Goal: Navigation & Orientation: Find specific page/section

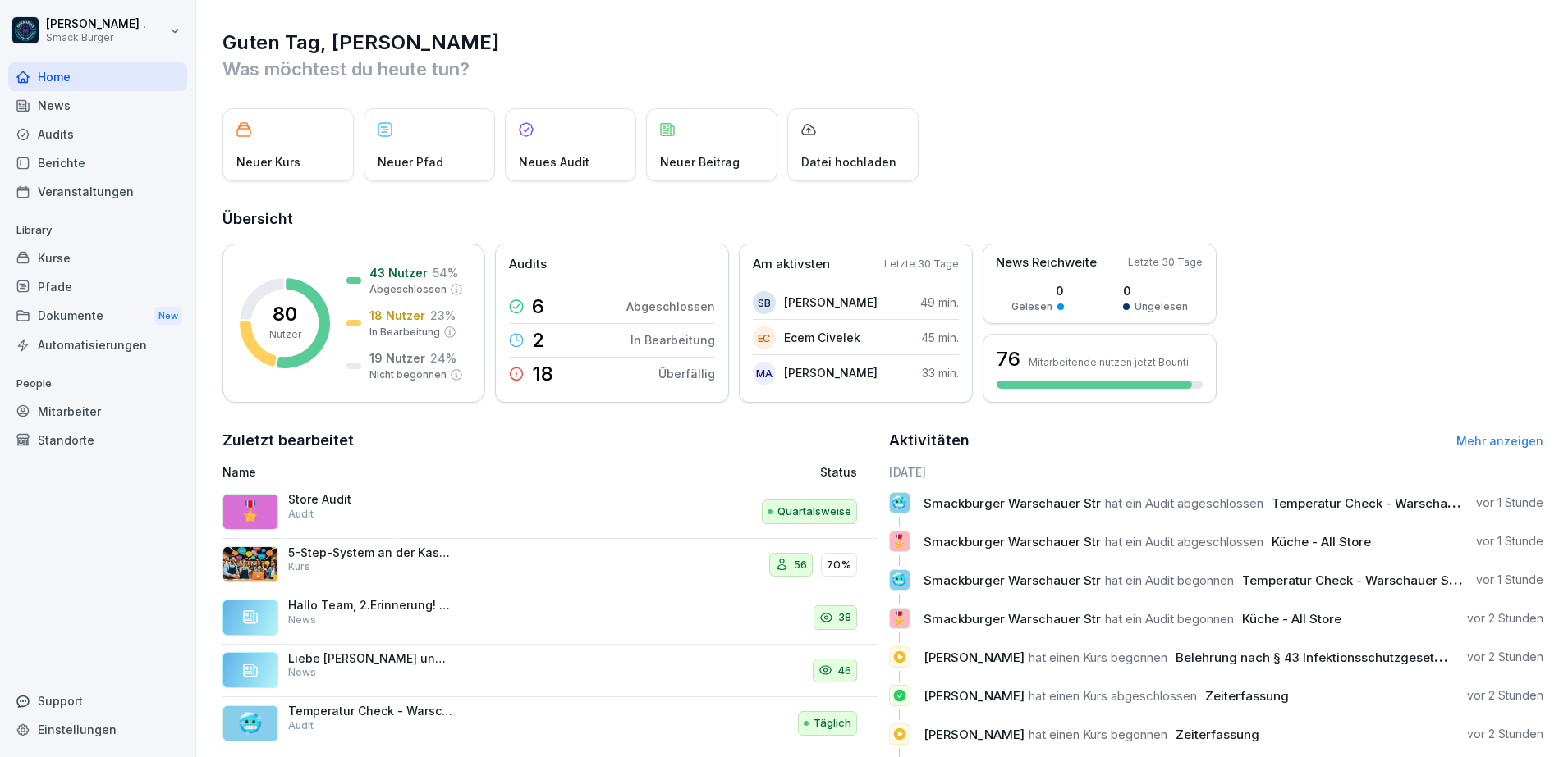
click at [116, 105] on div "News" at bounding box center [97, 105] width 179 height 29
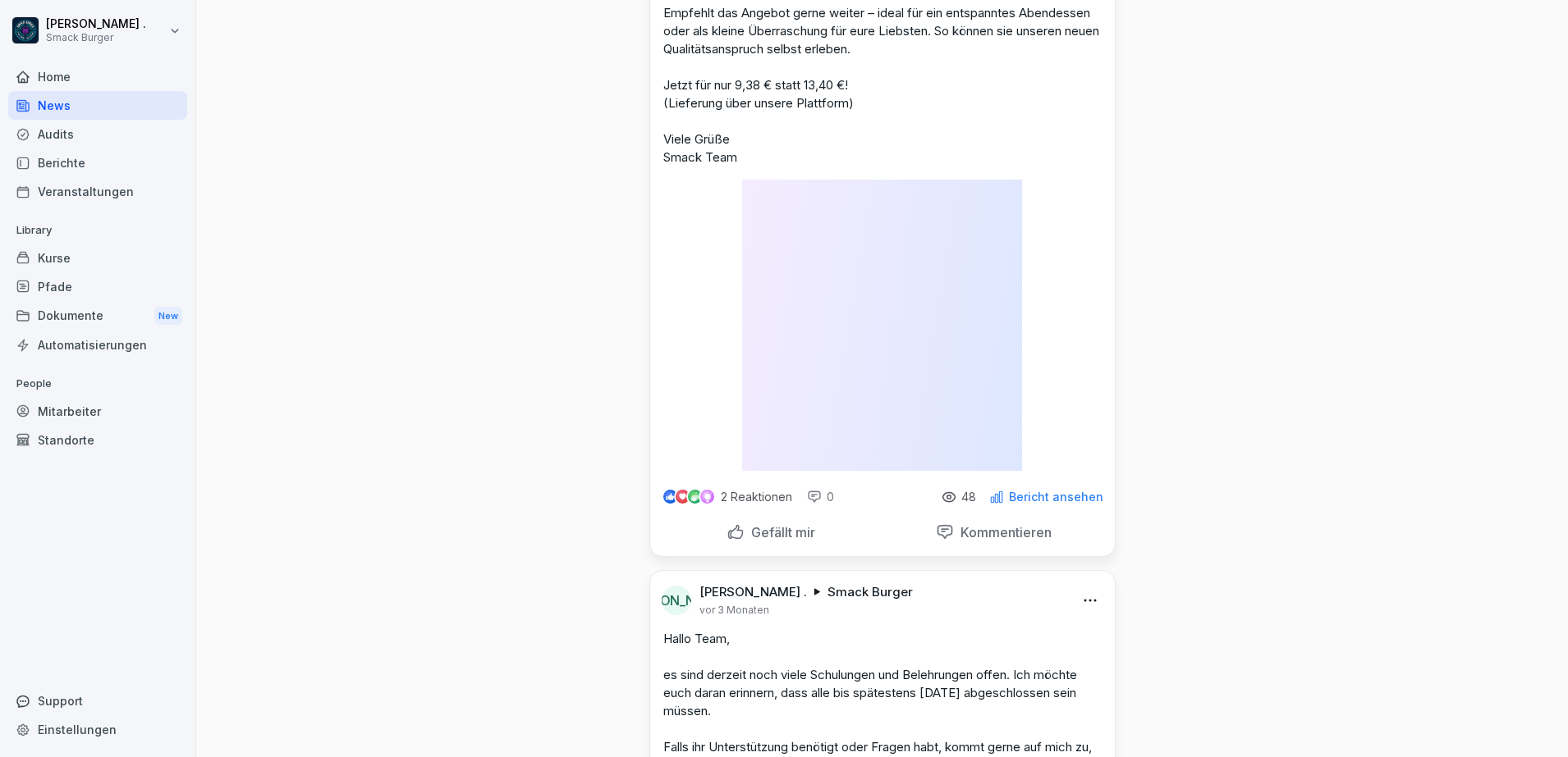
scroll to position [2666, 0]
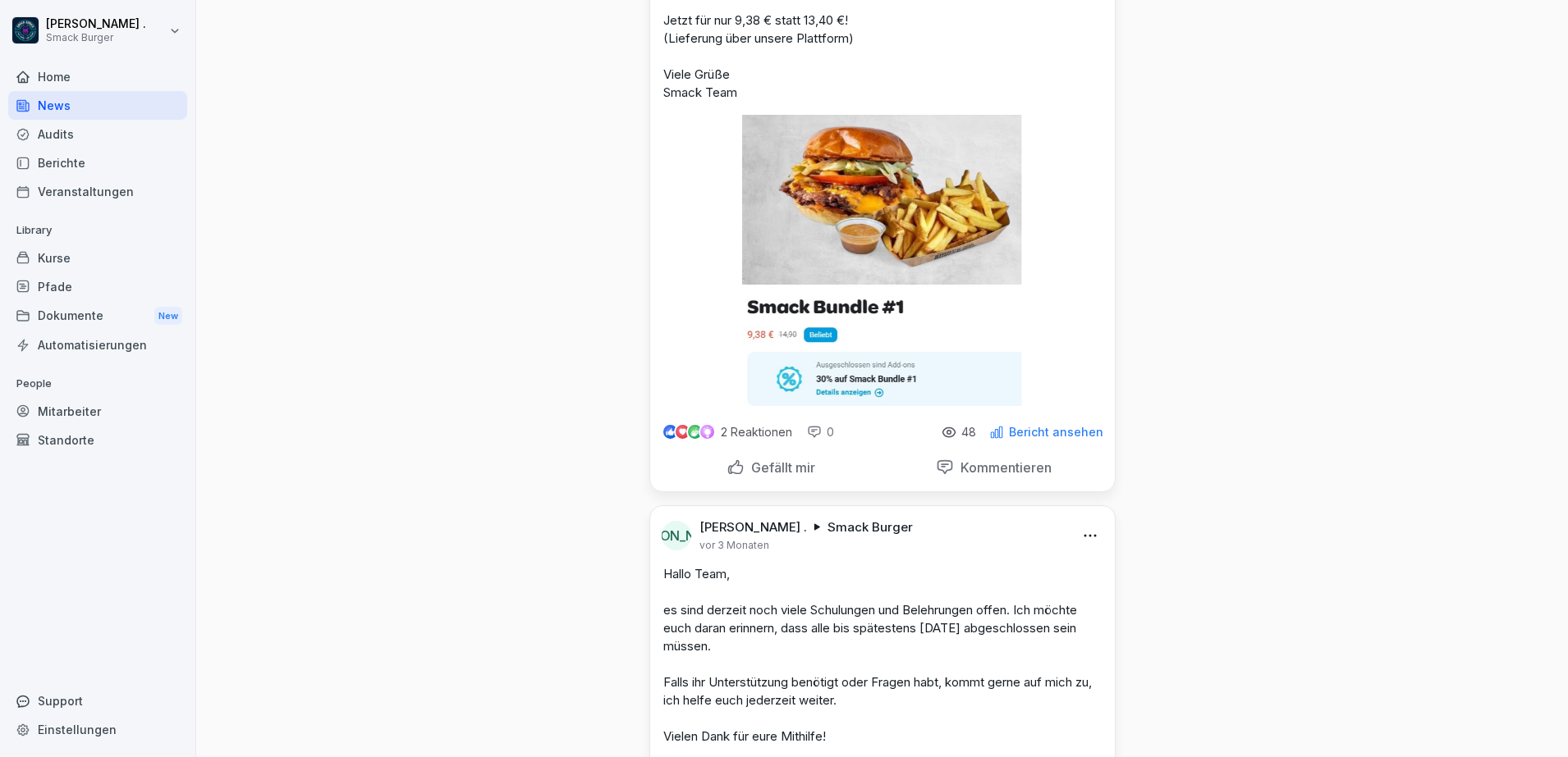
click at [139, 131] on div "Audits" at bounding box center [97, 134] width 179 height 29
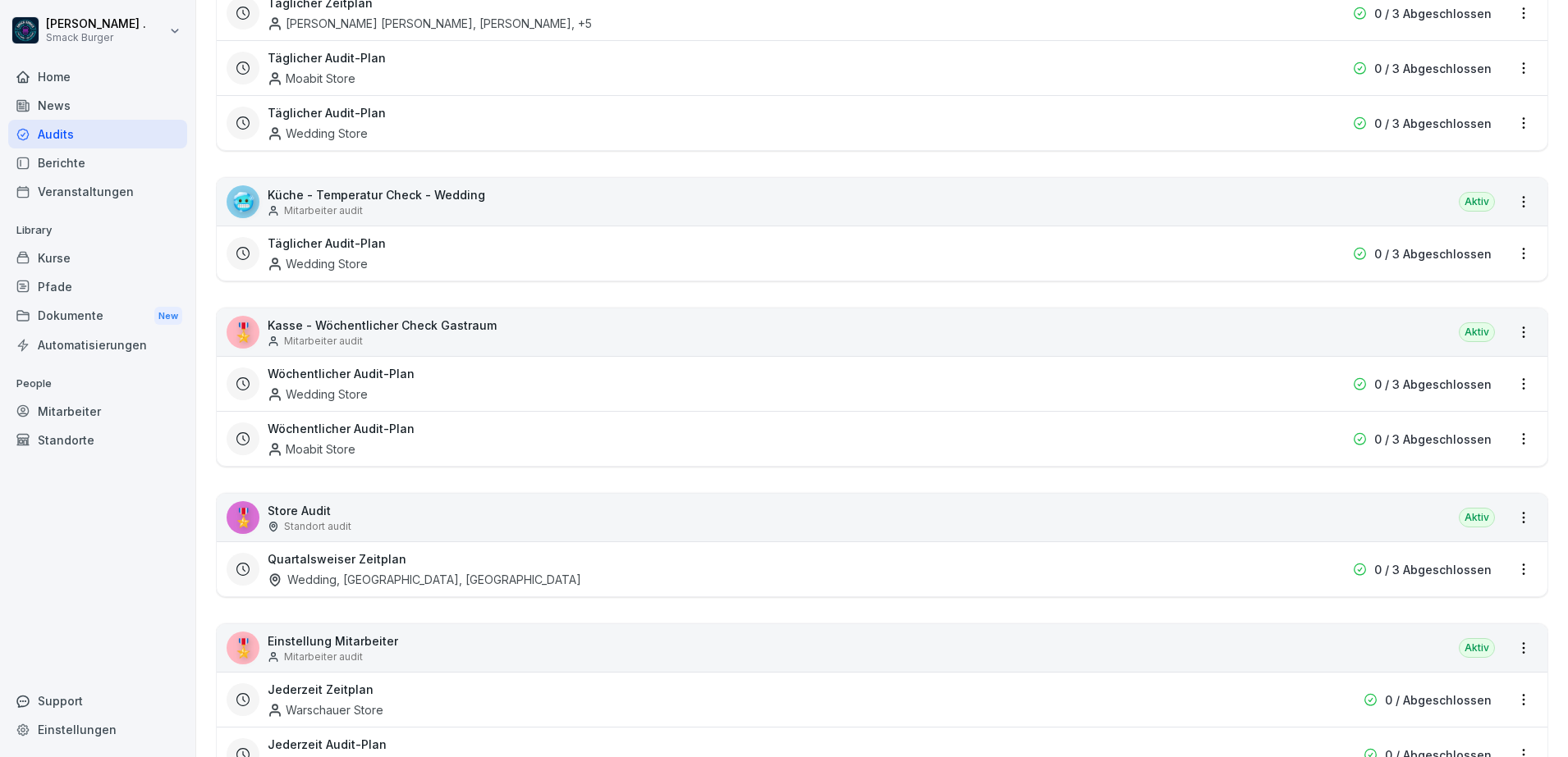
scroll to position [1334, 0]
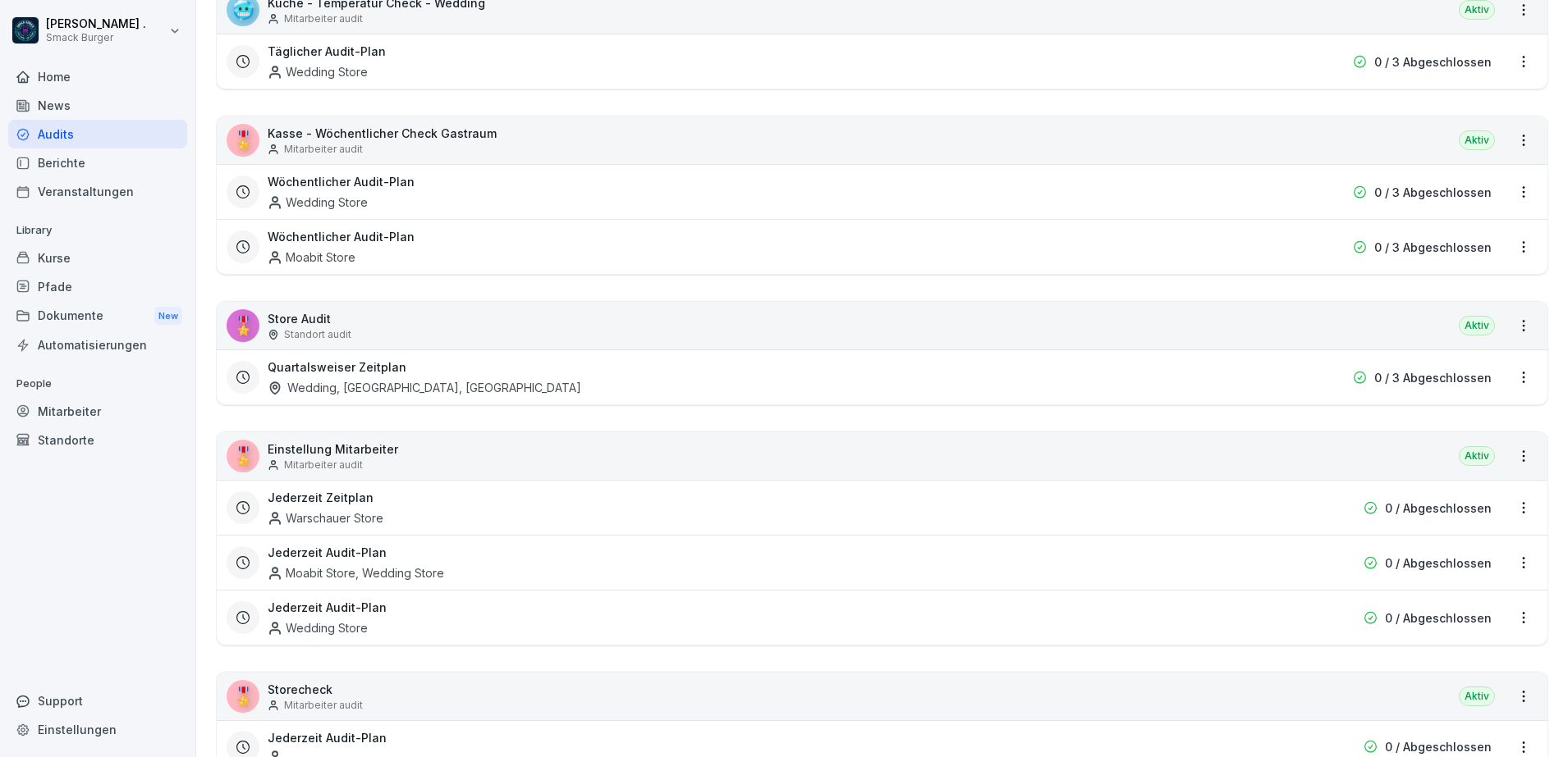
click at [375, 324] on div "🎖️ Store Audit Standort audit Aktiv" at bounding box center [881, 325] width 1330 height 47
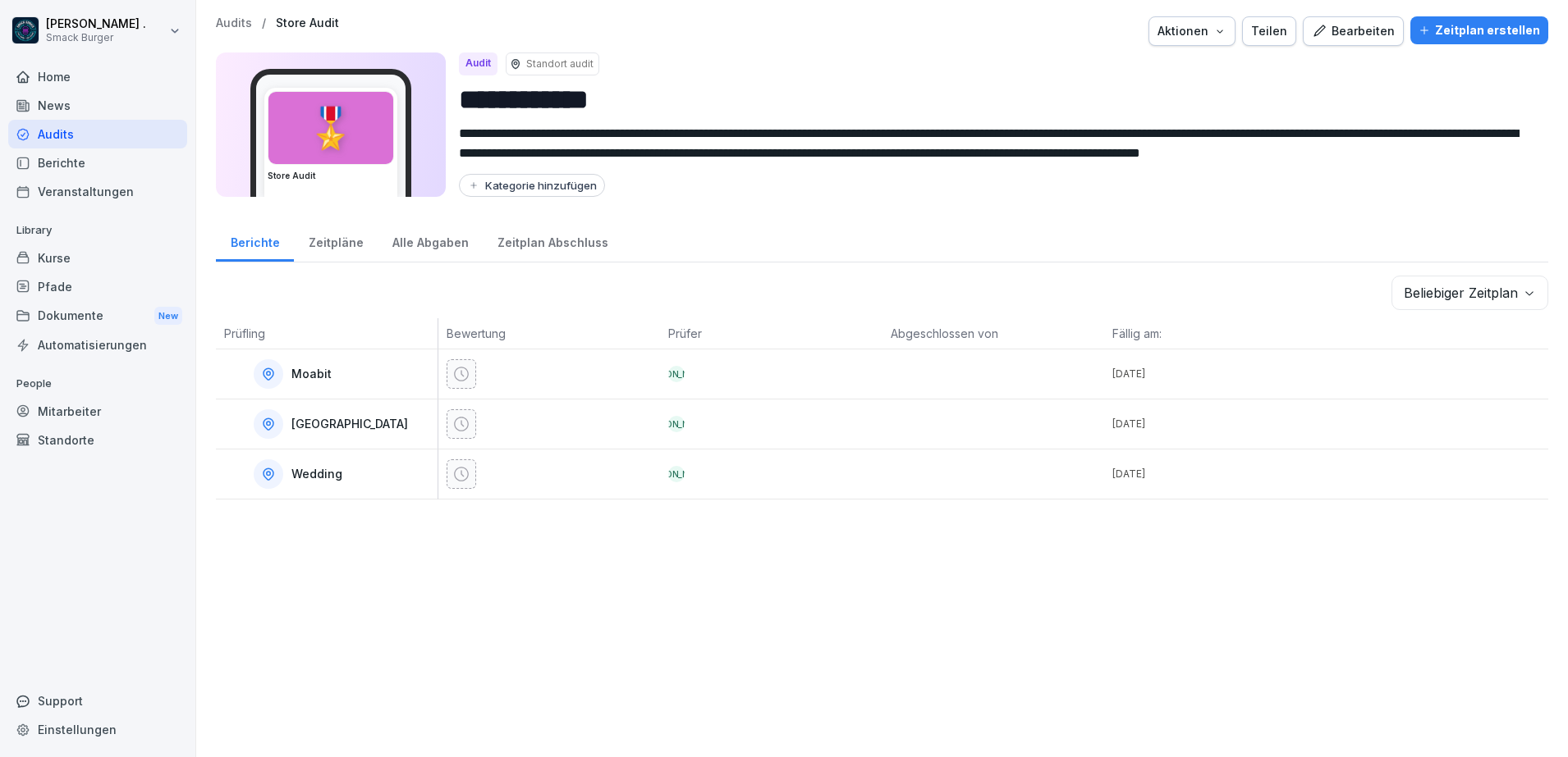
click at [304, 244] on div "Zeitpläne" at bounding box center [336, 241] width 83 height 42
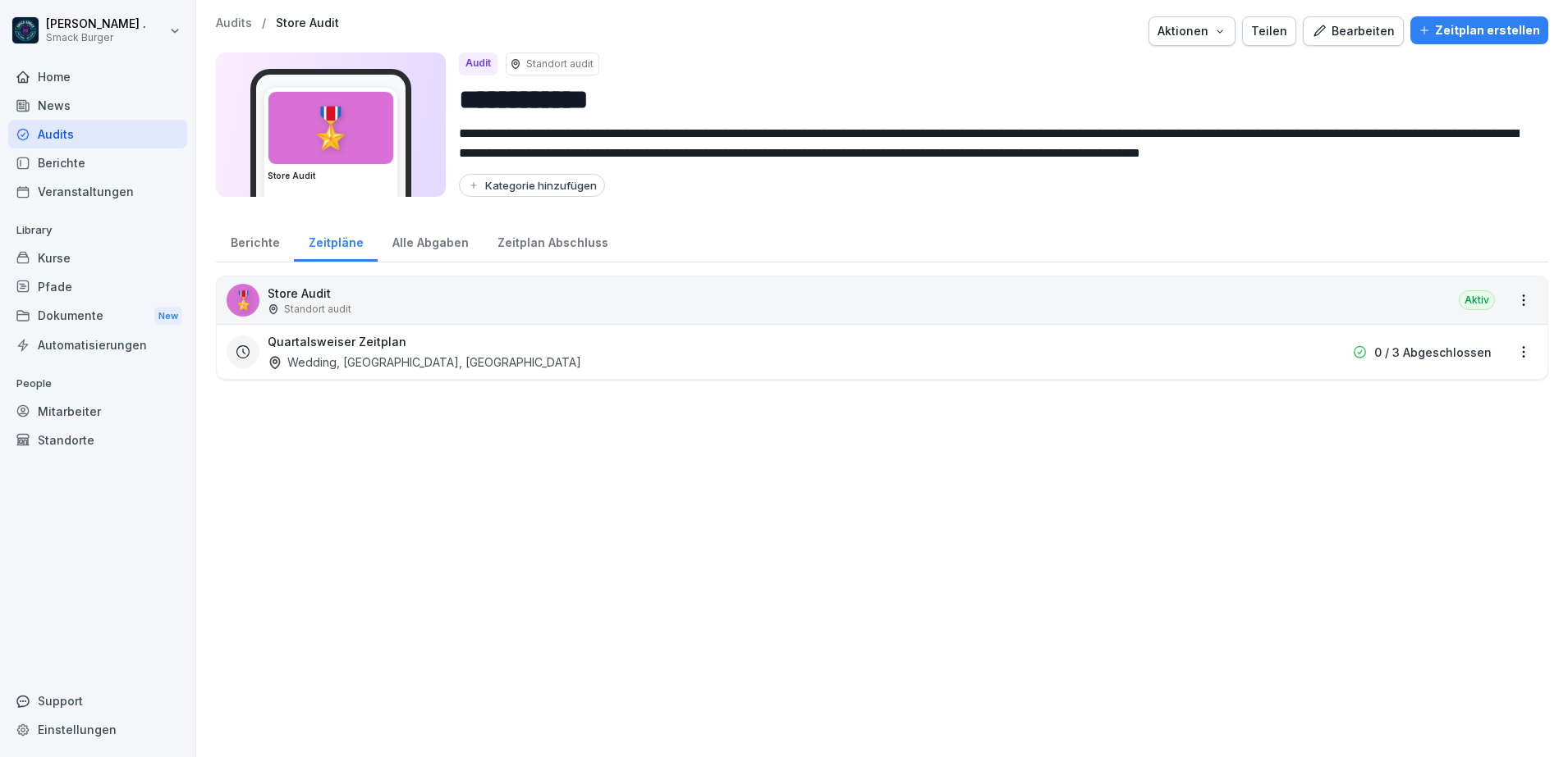
click at [447, 242] on div "Alle Abgaben" at bounding box center [430, 241] width 105 height 42
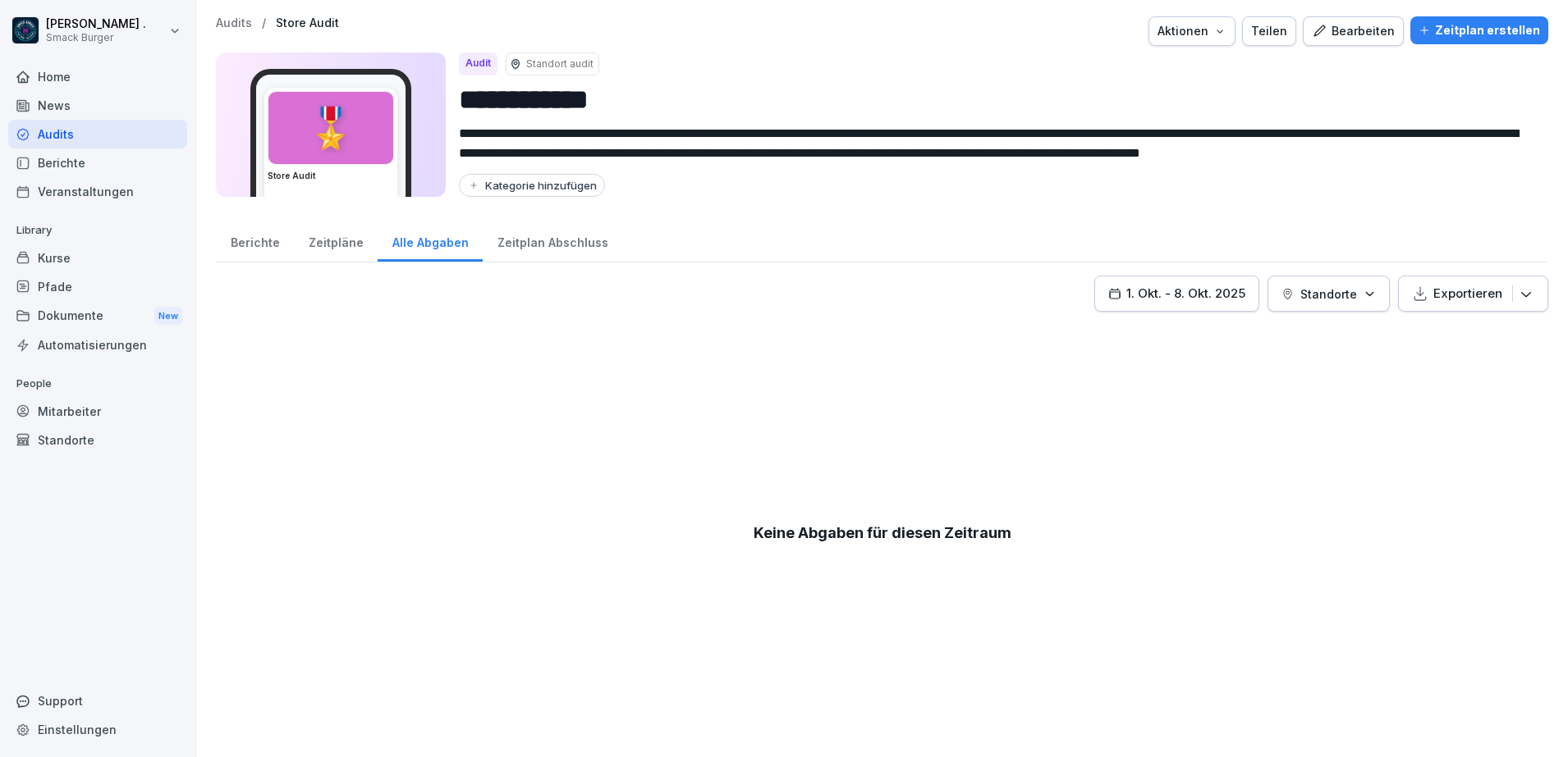
click at [541, 241] on div "Zeitplan Abschluss" at bounding box center [552, 241] width 140 height 42
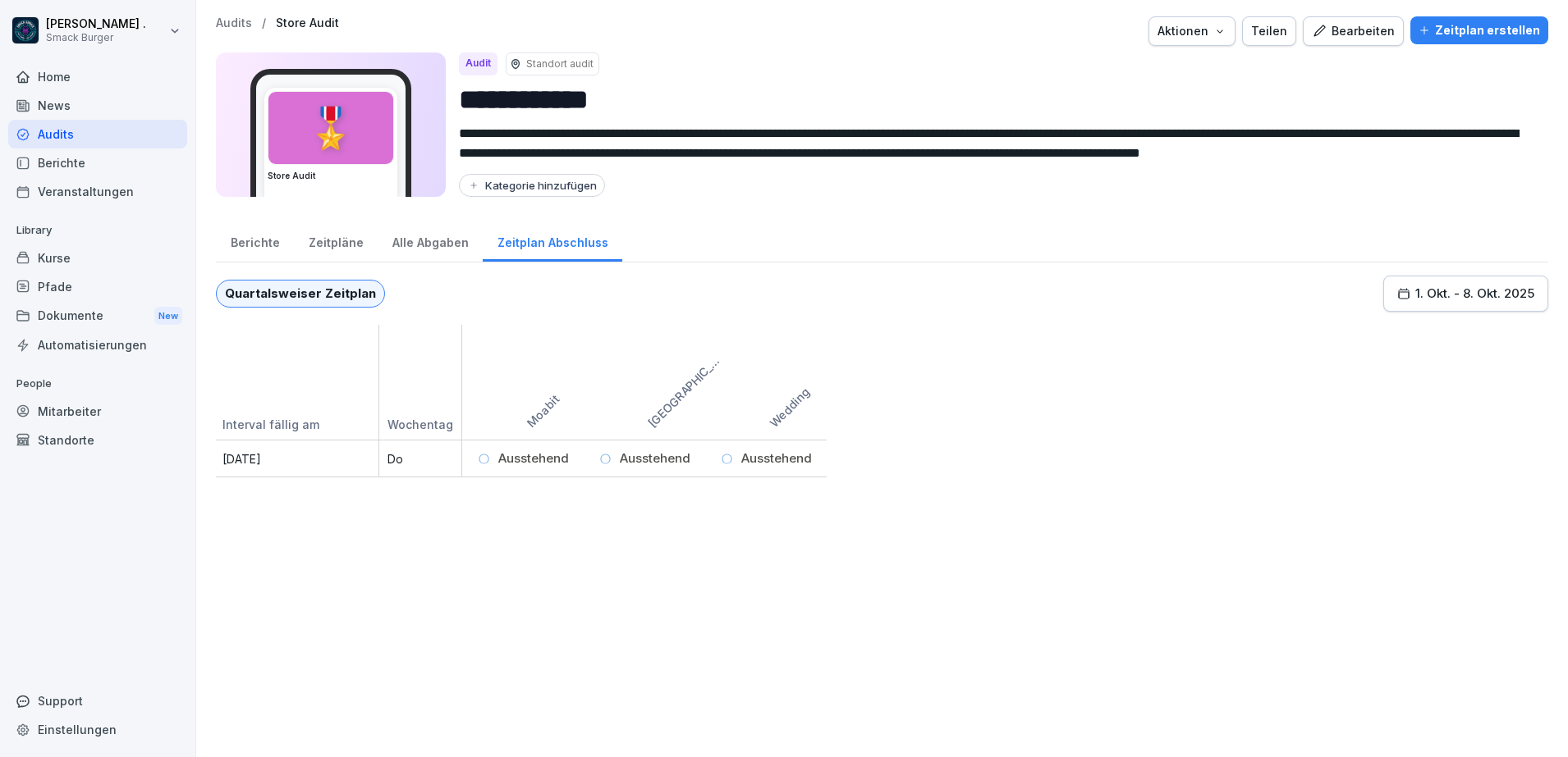
click at [1326, 34] on div "Bearbeiten" at bounding box center [1352, 31] width 83 height 18
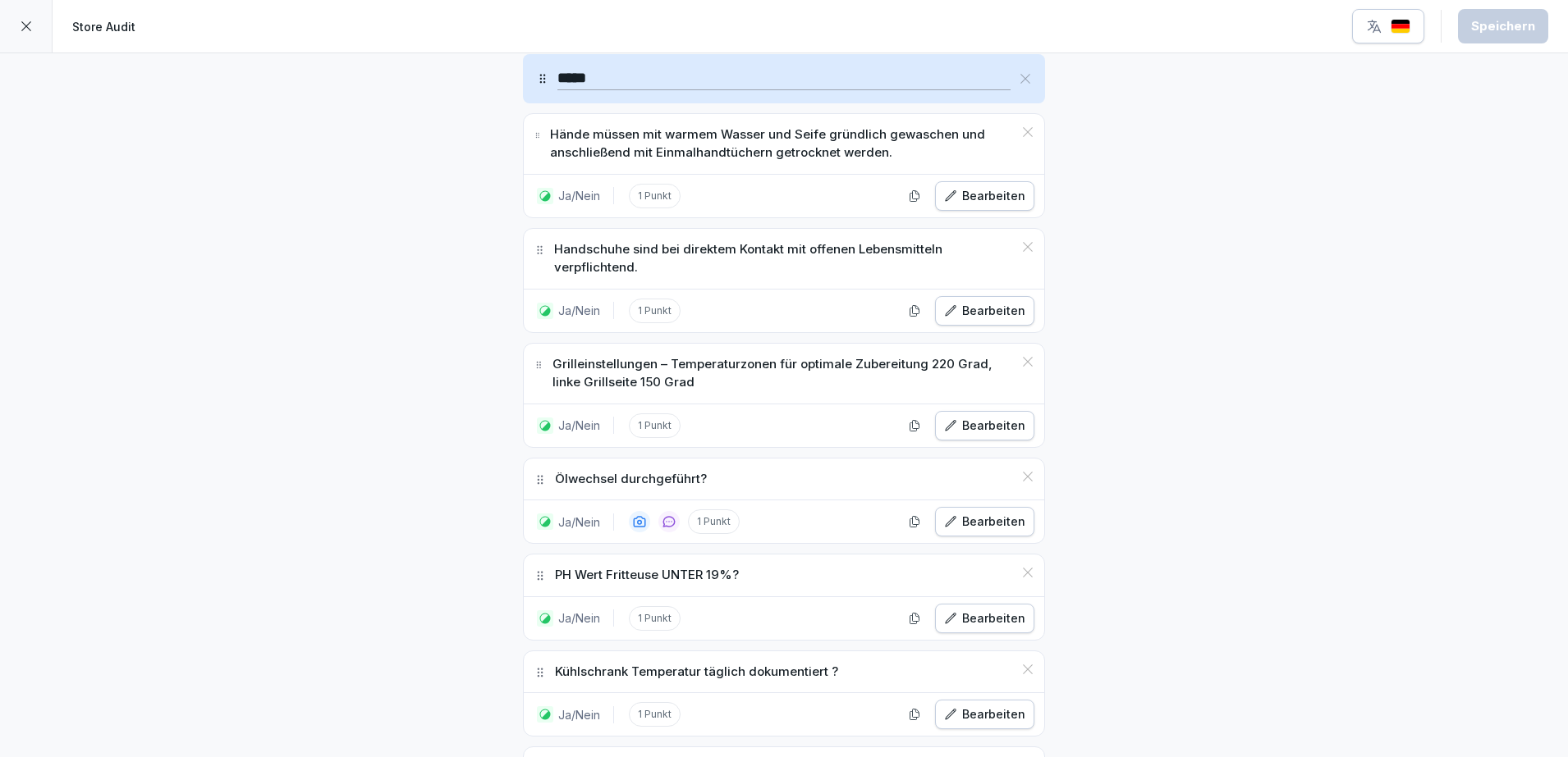
scroll to position [4512, 0]
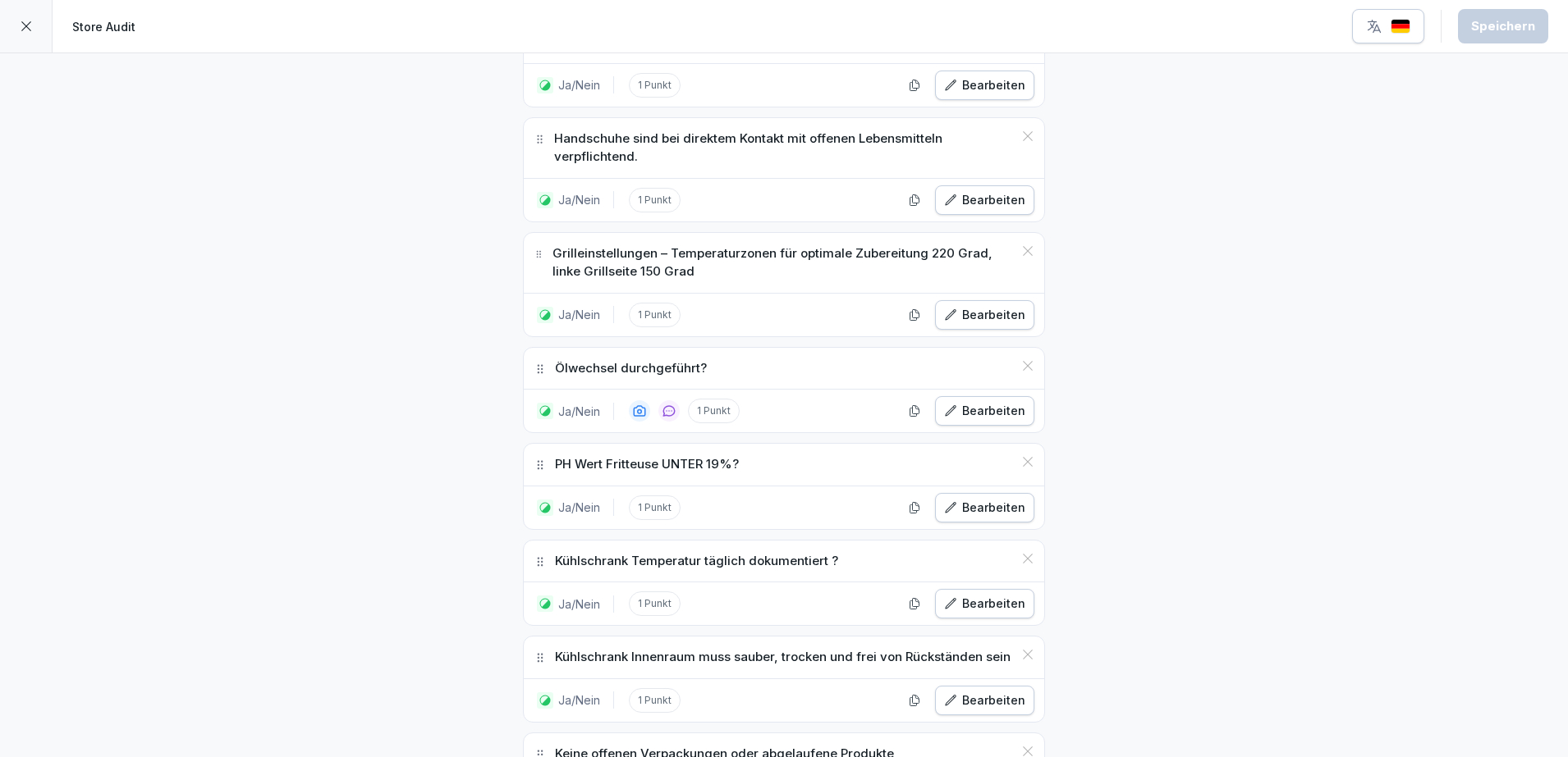
click at [34, 30] on div at bounding box center [26, 26] width 53 height 53
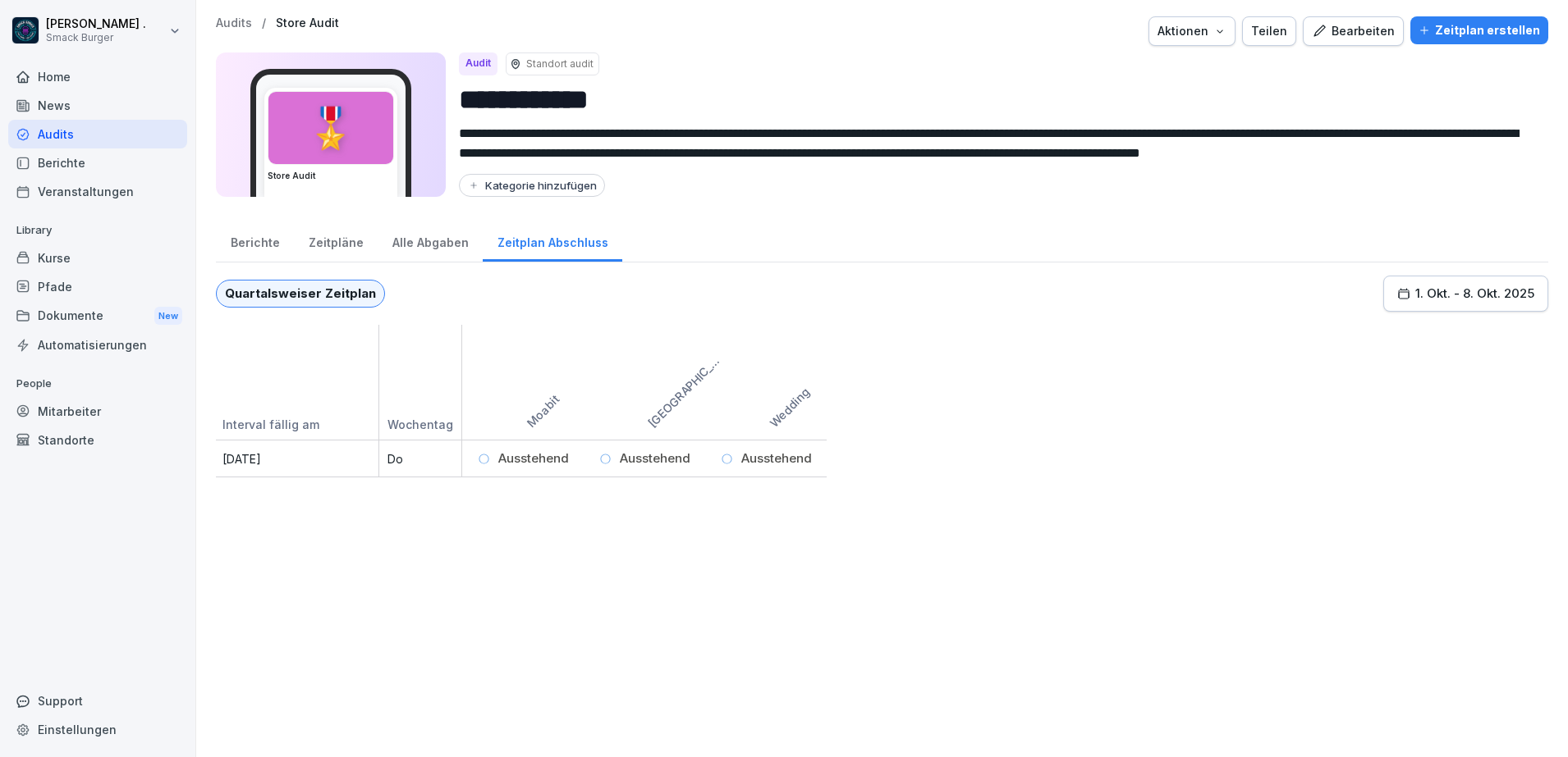
click at [72, 113] on div "News" at bounding box center [97, 105] width 179 height 29
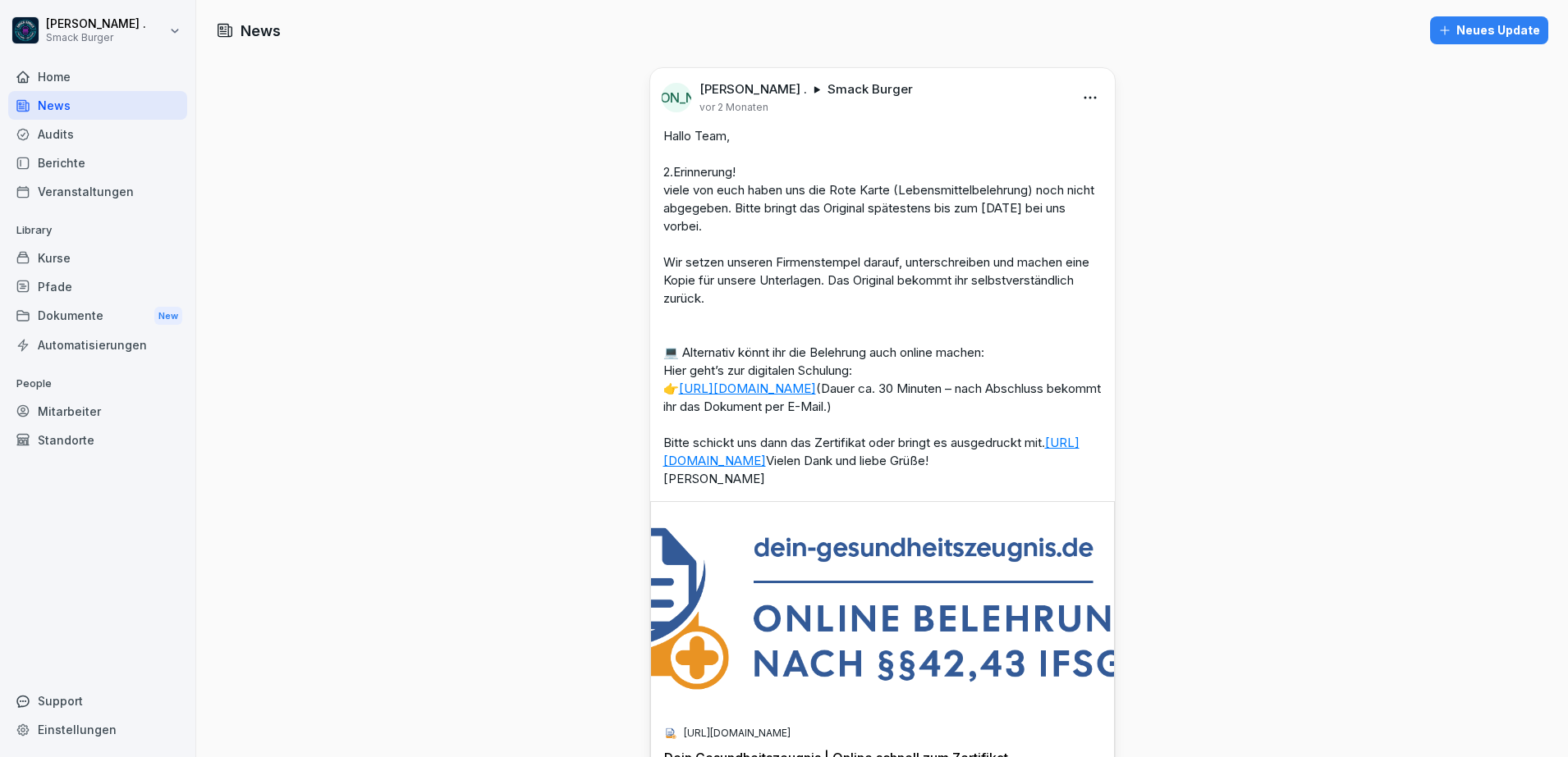
click at [82, 80] on div "Home" at bounding box center [97, 77] width 179 height 29
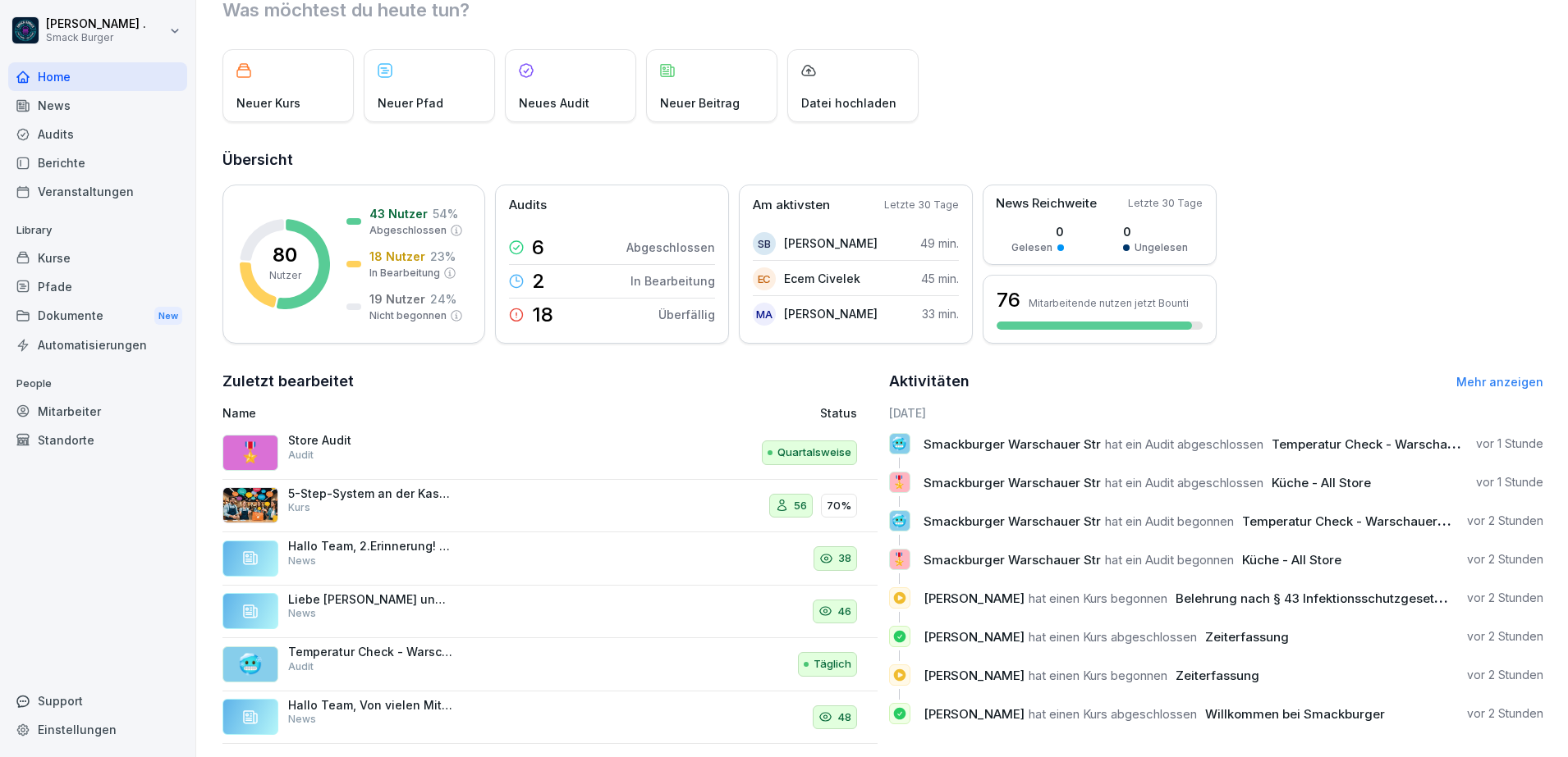
scroll to position [91, 0]
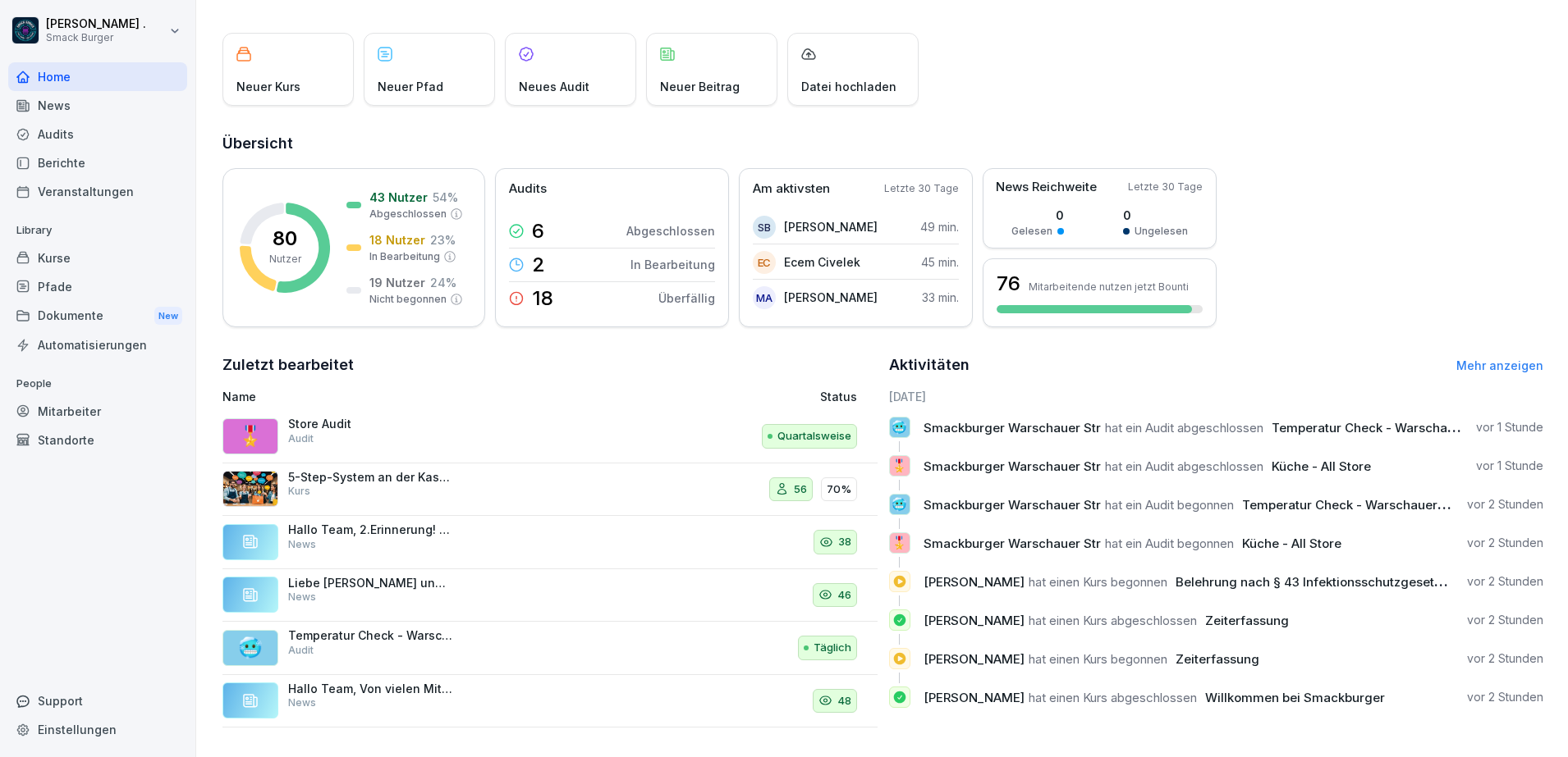
click at [346, 417] on p "Store Audit" at bounding box center [370, 424] width 164 height 15
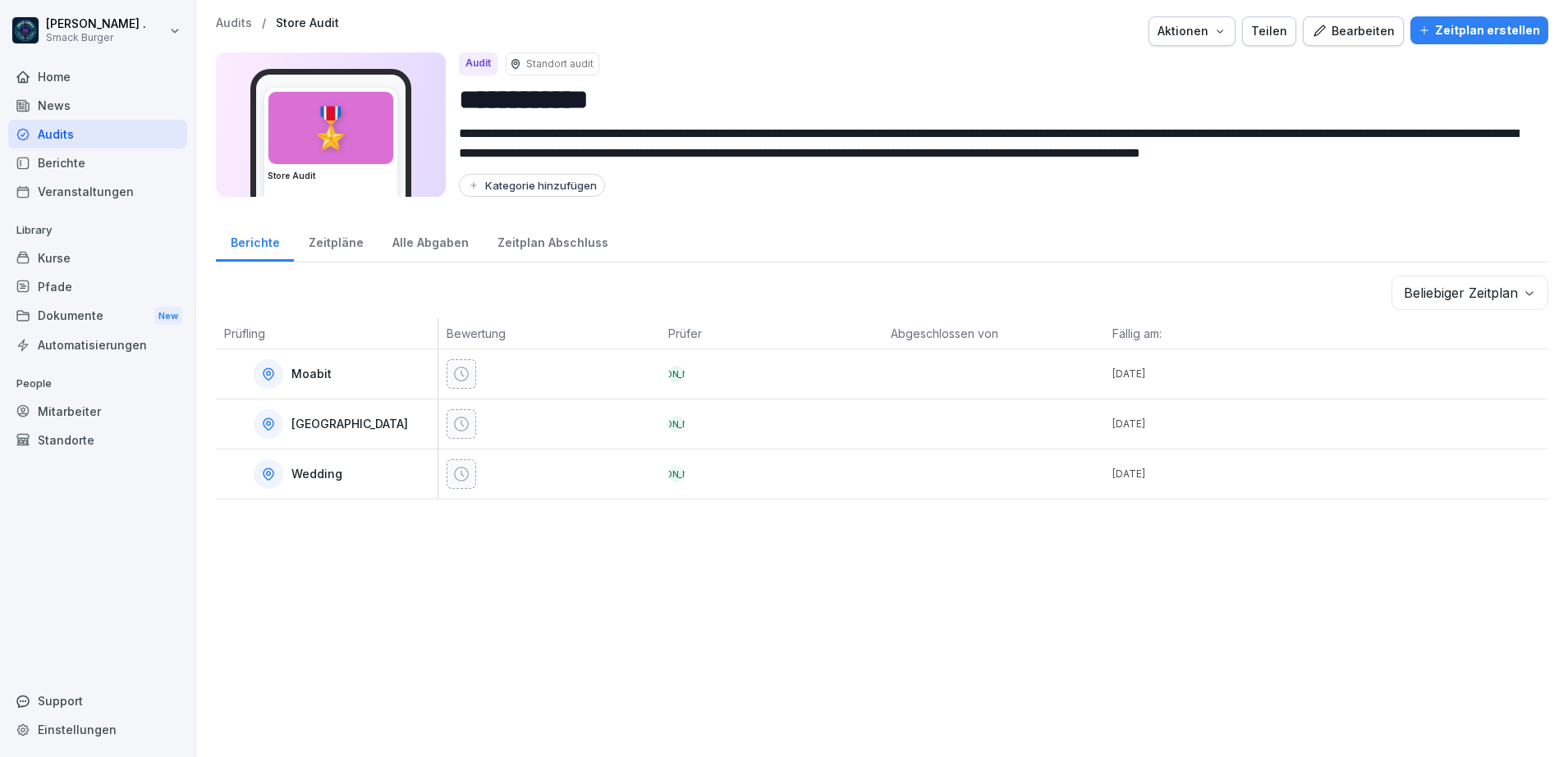
click at [1349, 25] on div "Bearbeiten" at bounding box center [1352, 31] width 83 height 18
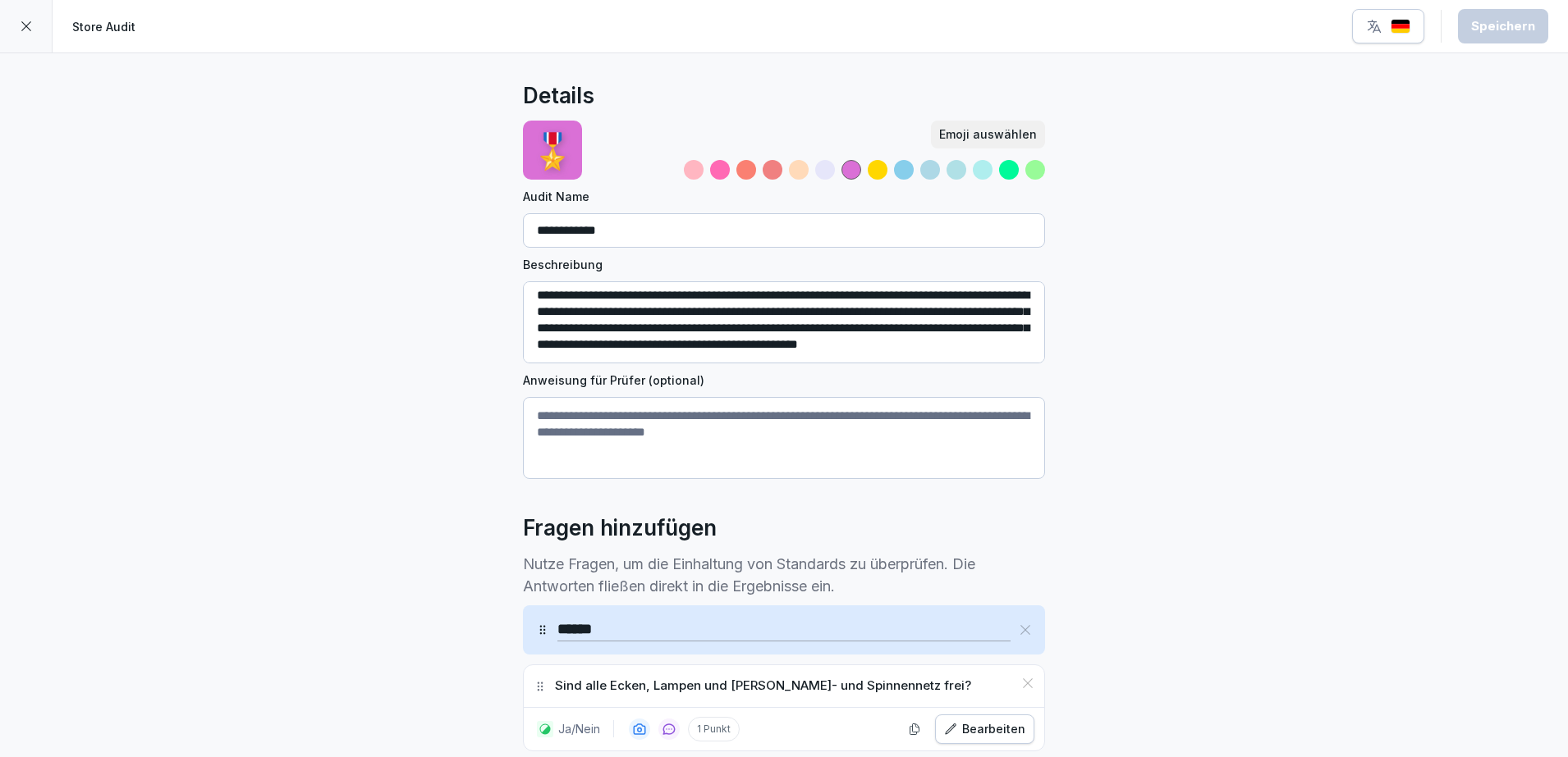
click at [24, 24] on icon at bounding box center [26, 26] width 13 height 13
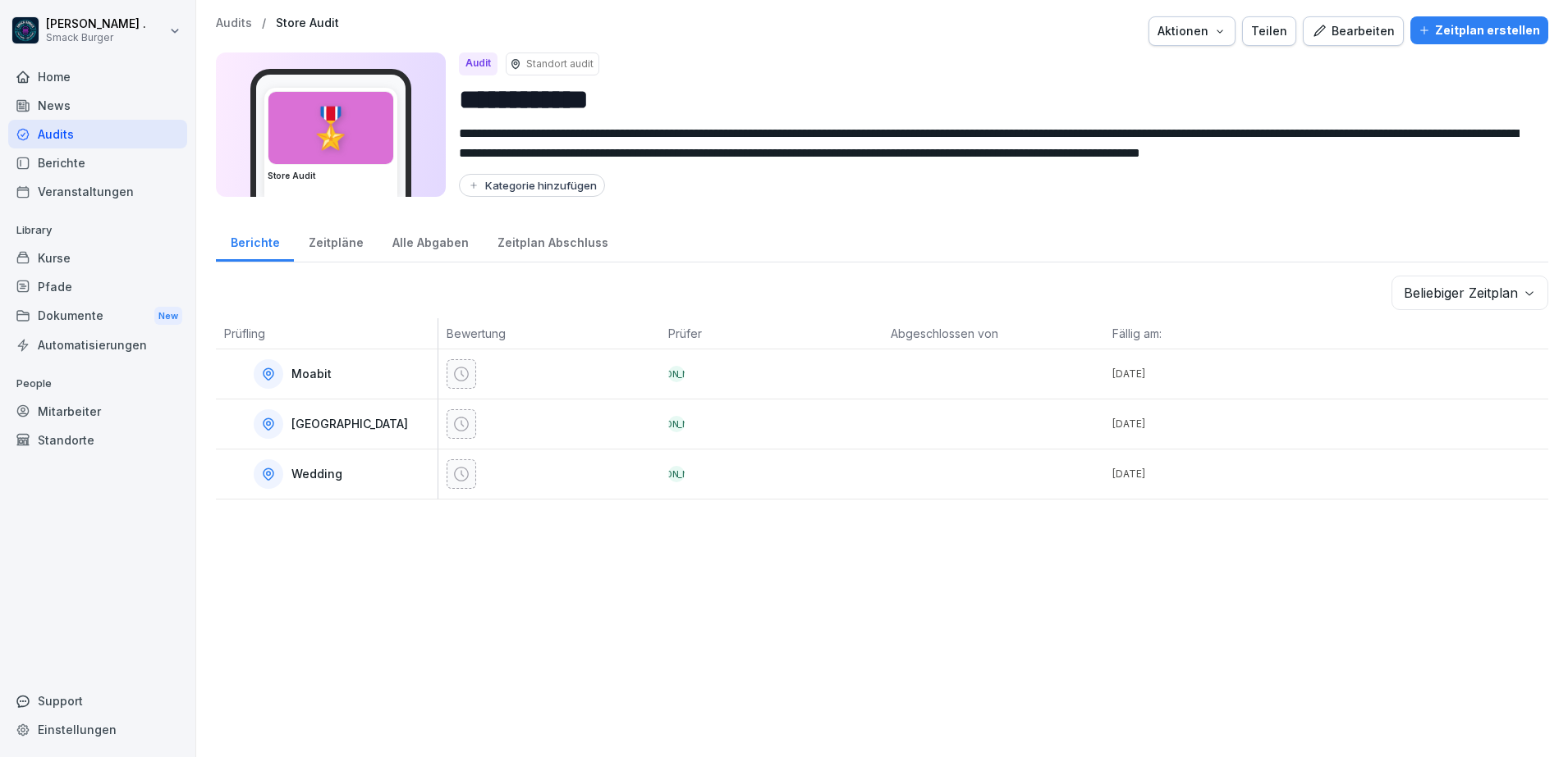
click at [1192, 35] on div "Aktionen" at bounding box center [1192, 31] width 69 height 18
click at [957, 56] on html "**********" at bounding box center [784, 378] width 1568 height 757
click at [224, 34] on div "Audits / Store Audit Aktionen Teilen Bearbeiten Zeitplan erstellen" at bounding box center [881, 31] width 1332 height 30
click at [228, 26] on p "Audits" at bounding box center [234, 23] width 36 height 14
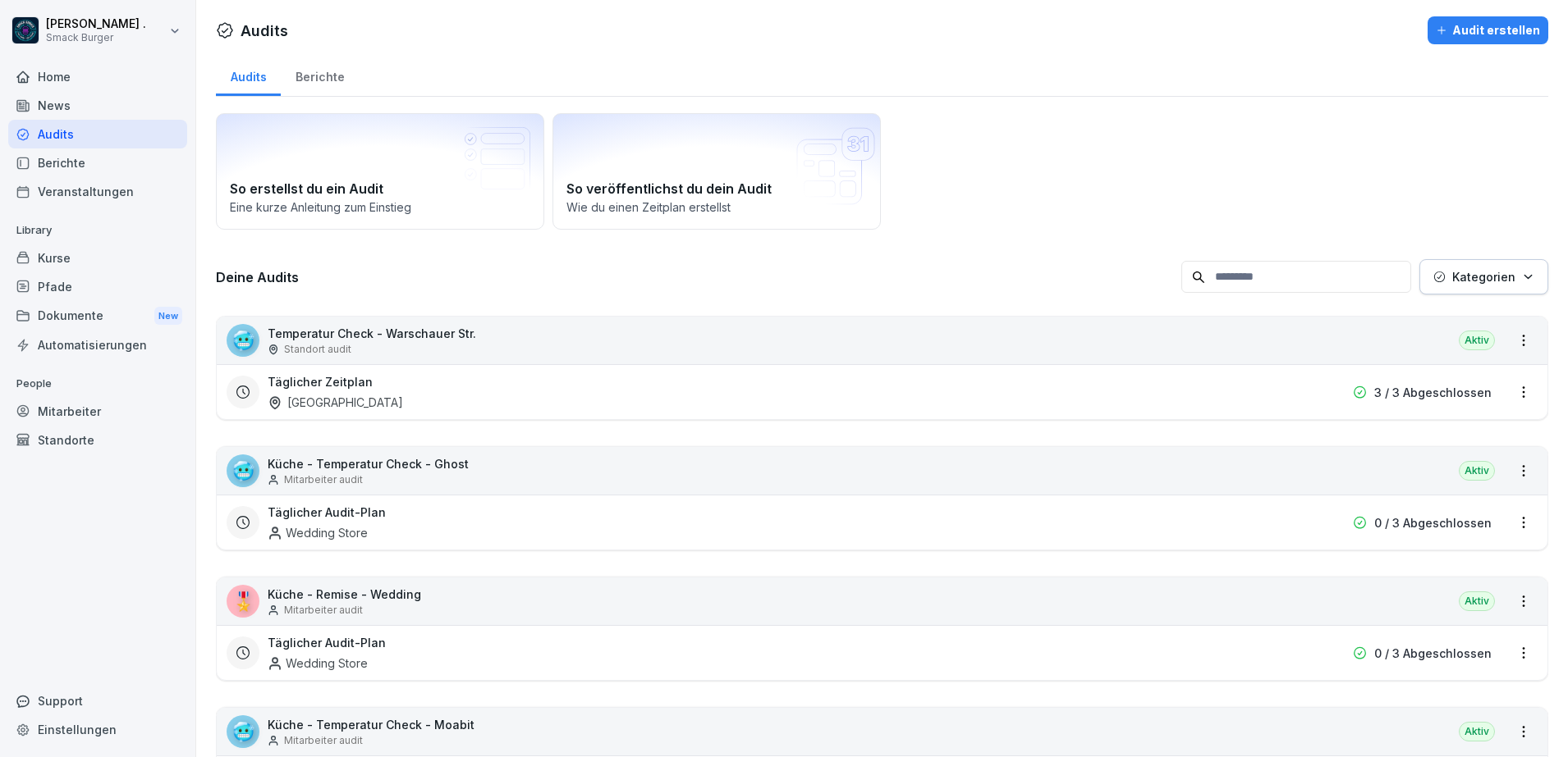
click at [85, 169] on div "Berichte" at bounding box center [97, 163] width 179 height 29
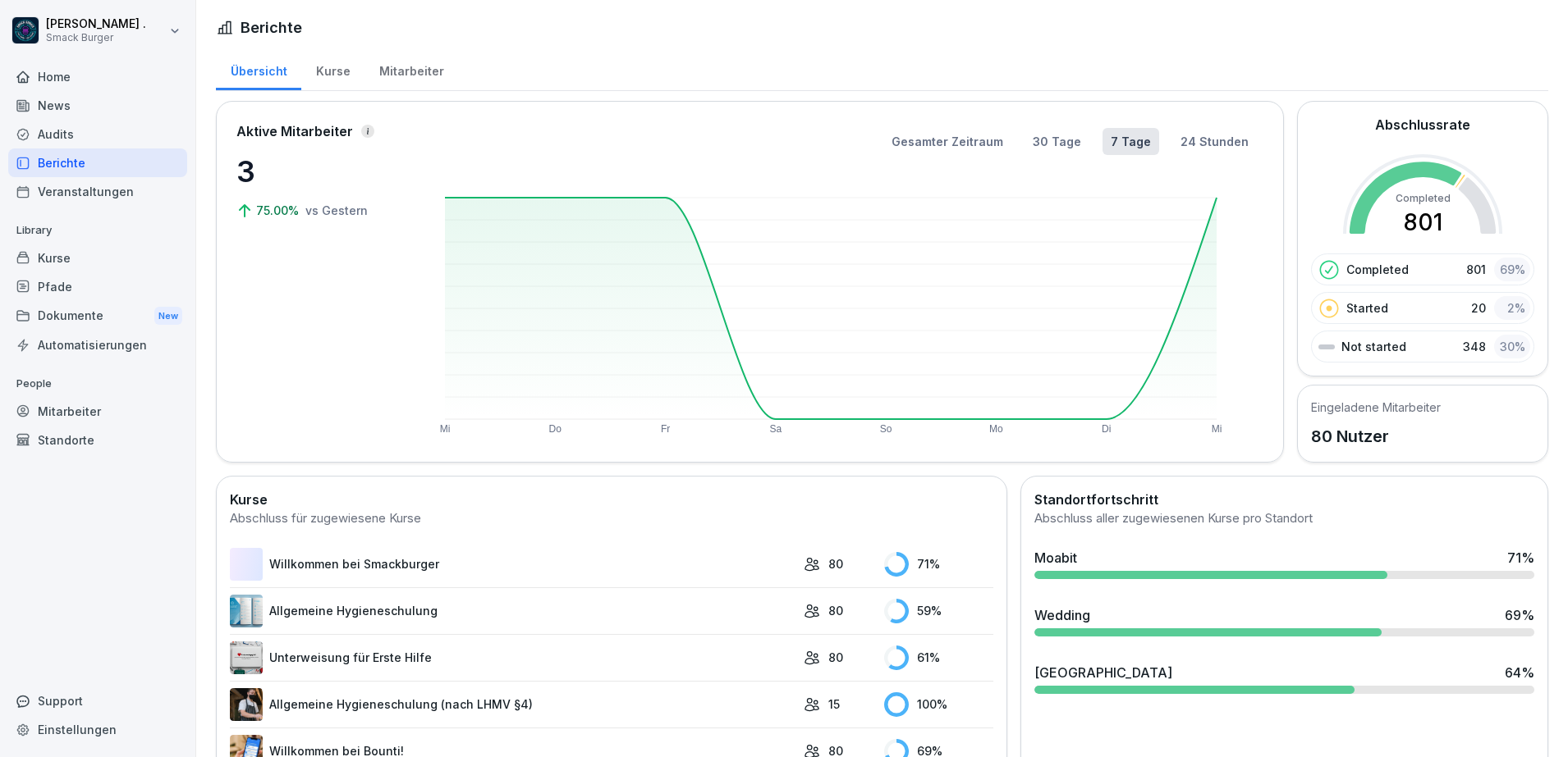
click at [336, 64] on div "Kurse" at bounding box center [333, 69] width 63 height 42
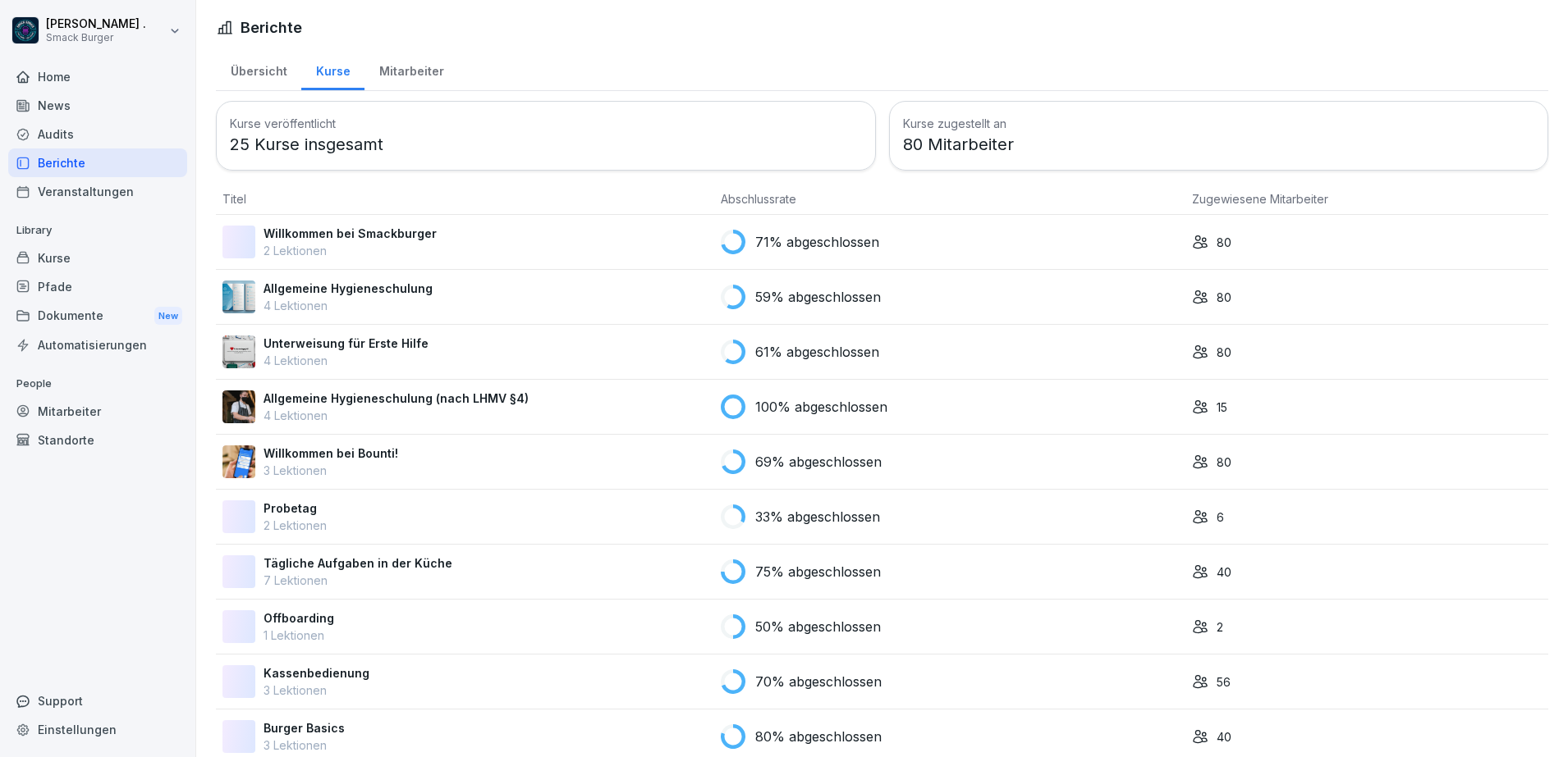
click at [415, 70] on div "Mitarbeiter" at bounding box center [411, 69] width 93 height 42
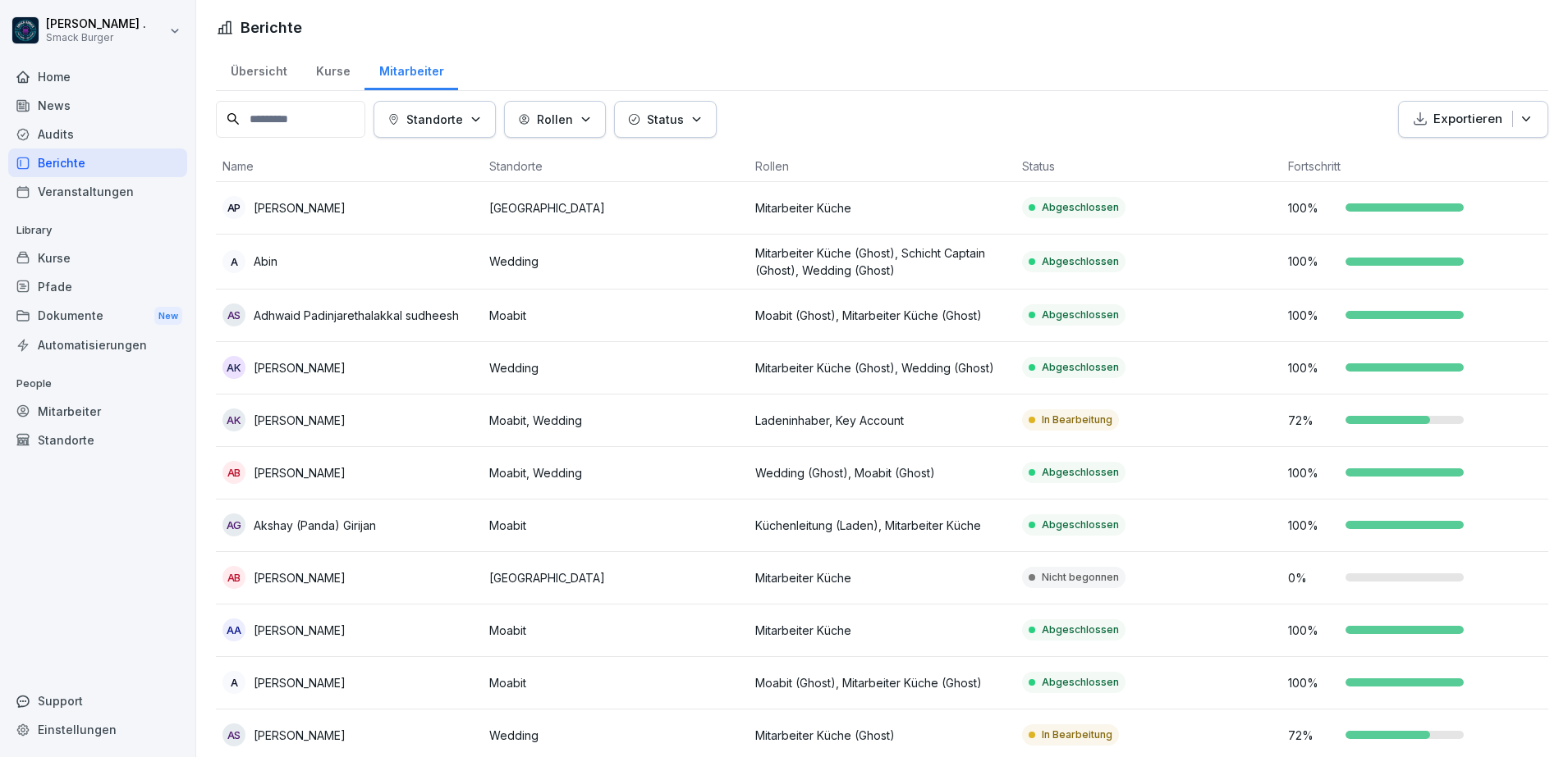
click at [271, 73] on div "Übersicht" at bounding box center [258, 69] width 85 height 42
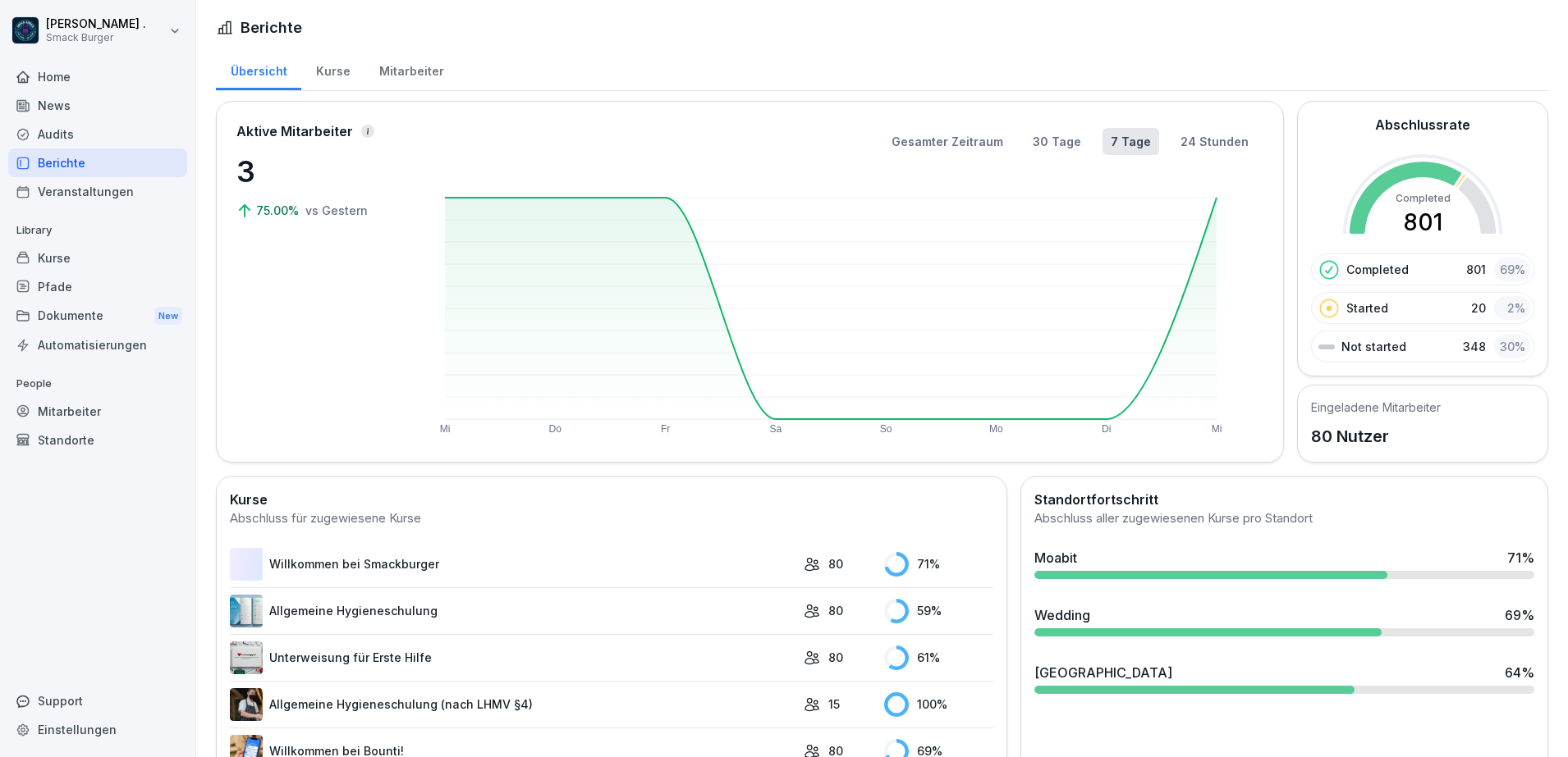
scroll to position [102, 0]
